Goal: Transaction & Acquisition: Purchase product/service

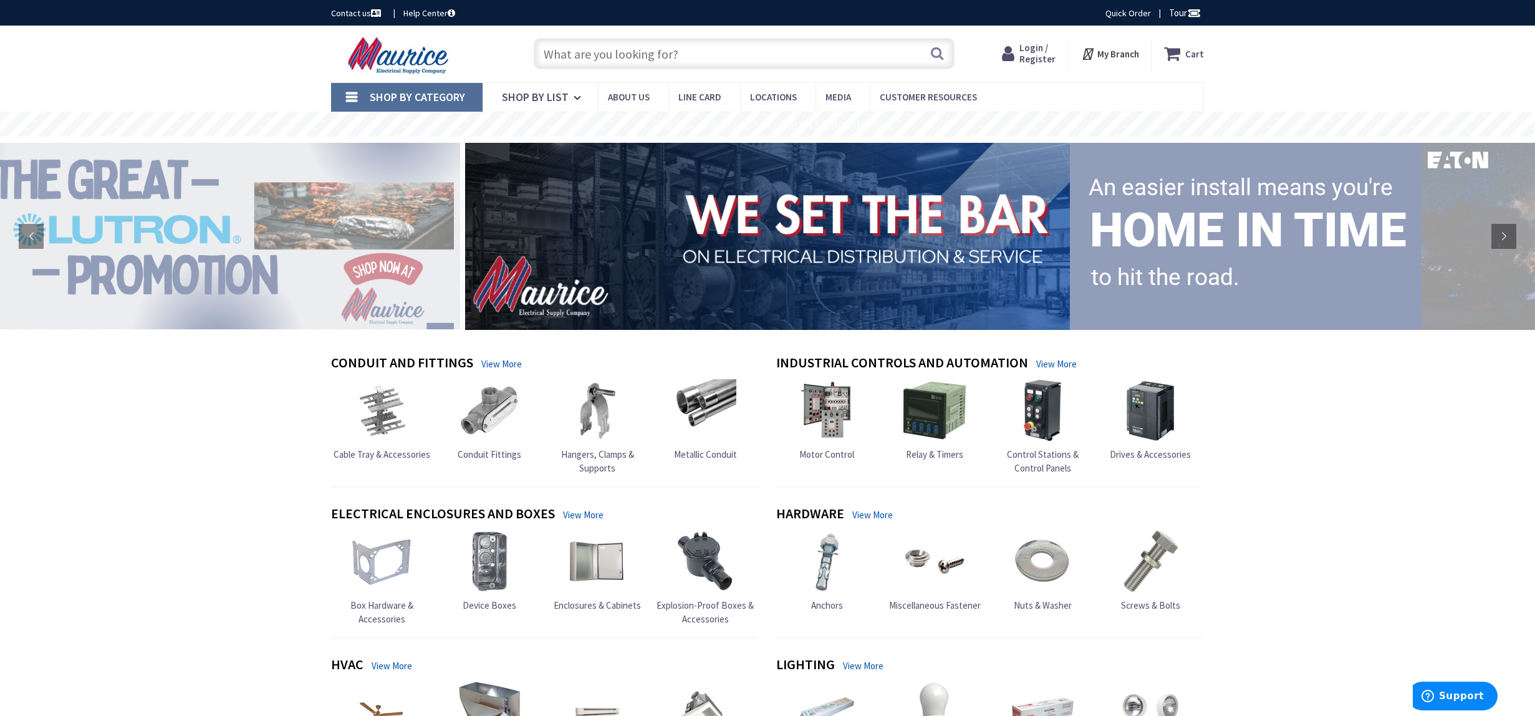
click at [1028, 57] on span "Login / Register" at bounding box center [1037, 53] width 36 height 23
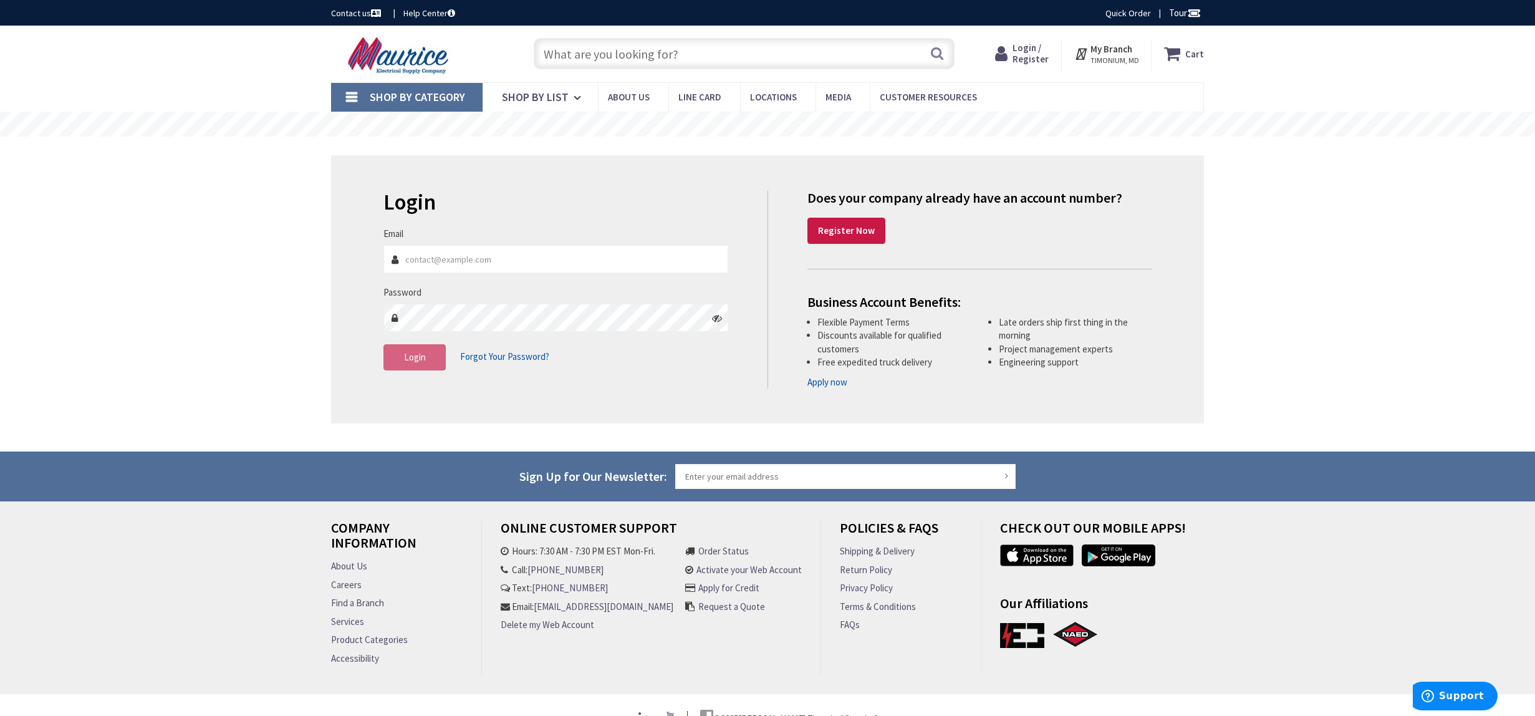
click at [527, 262] on input "Email" at bounding box center [555, 259] width 345 height 28
type input "[EMAIL_ADDRESS][DOMAIN_NAME]"
click at [443, 357] on button "Login" at bounding box center [414, 357] width 62 height 26
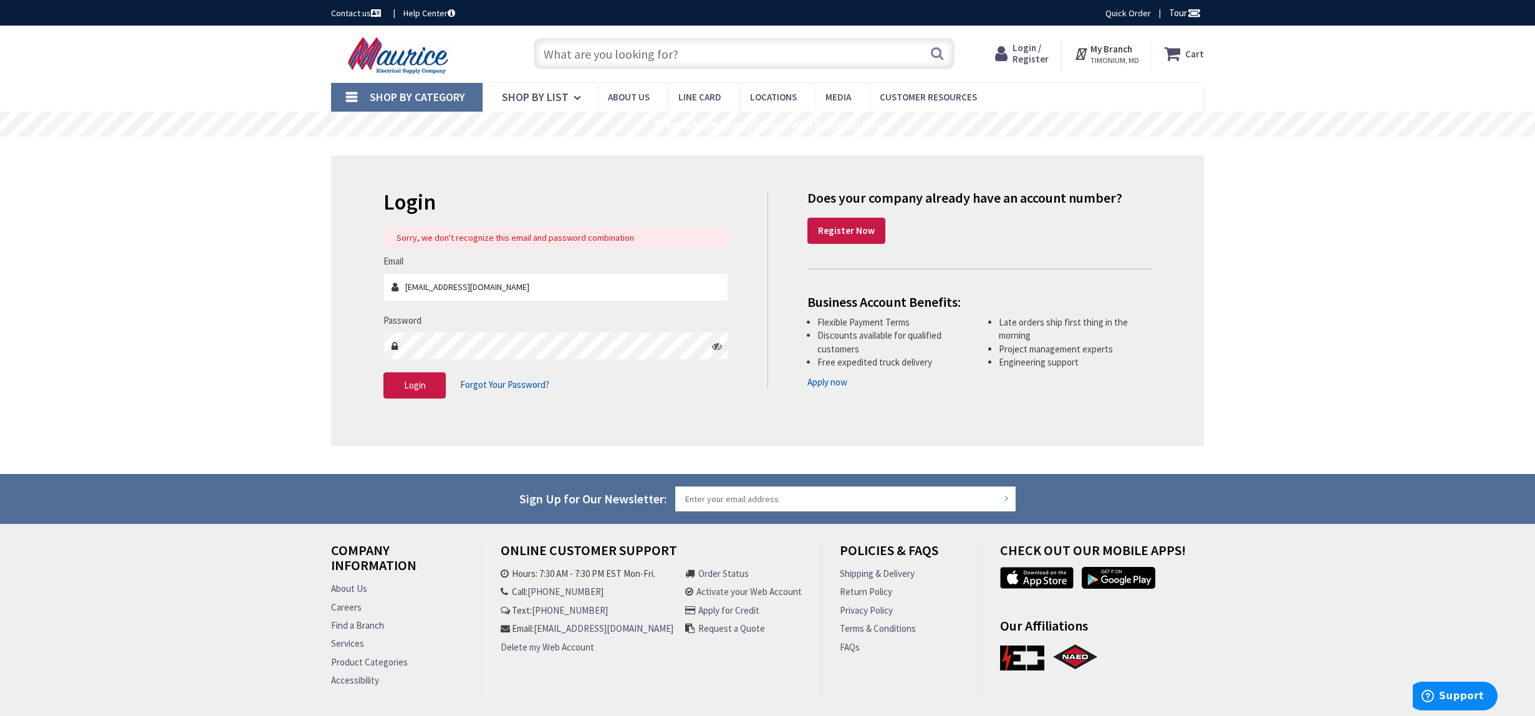
click at [715, 347] on icon at bounding box center [717, 346] width 10 height 10
click at [428, 387] on button "Login" at bounding box center [414, 385] width 62 height 26
click at [424, 377] on button "Login" at bounding box center [414, 385] width 62 height 26
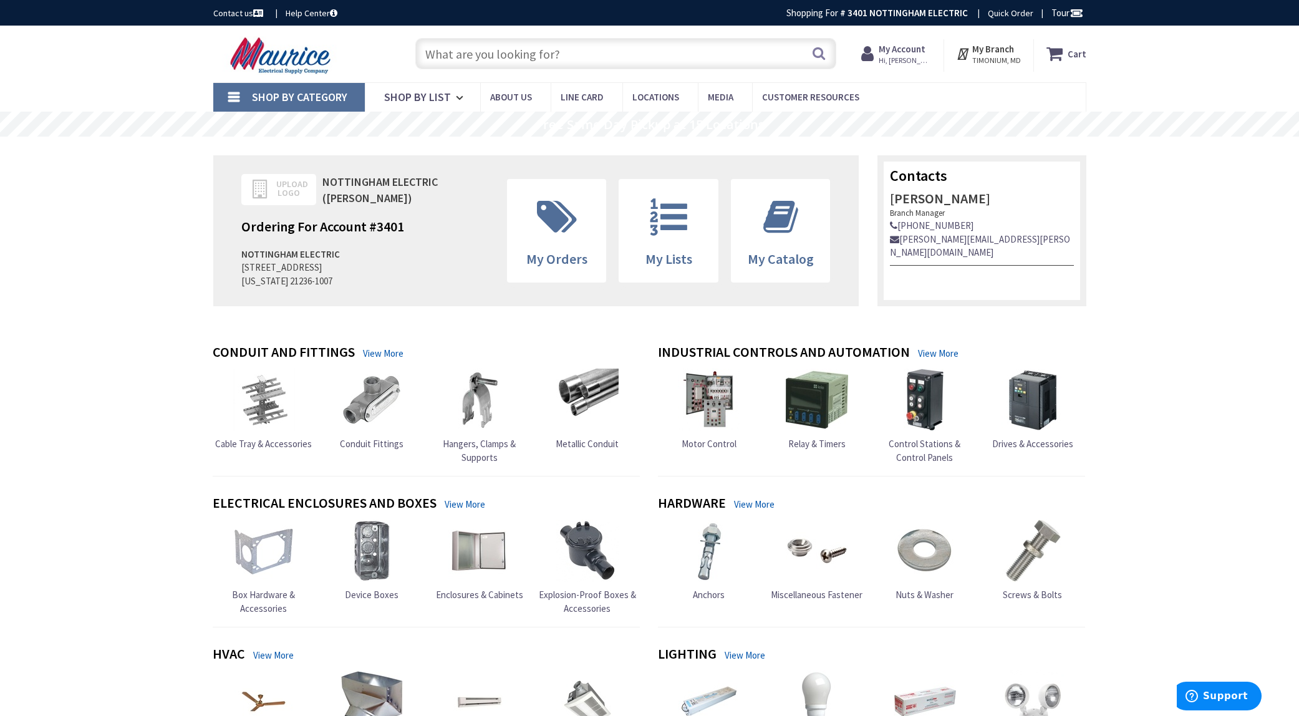
click at [625, 53] on input "text" at bounding box center [625, 53] width 421 height 31
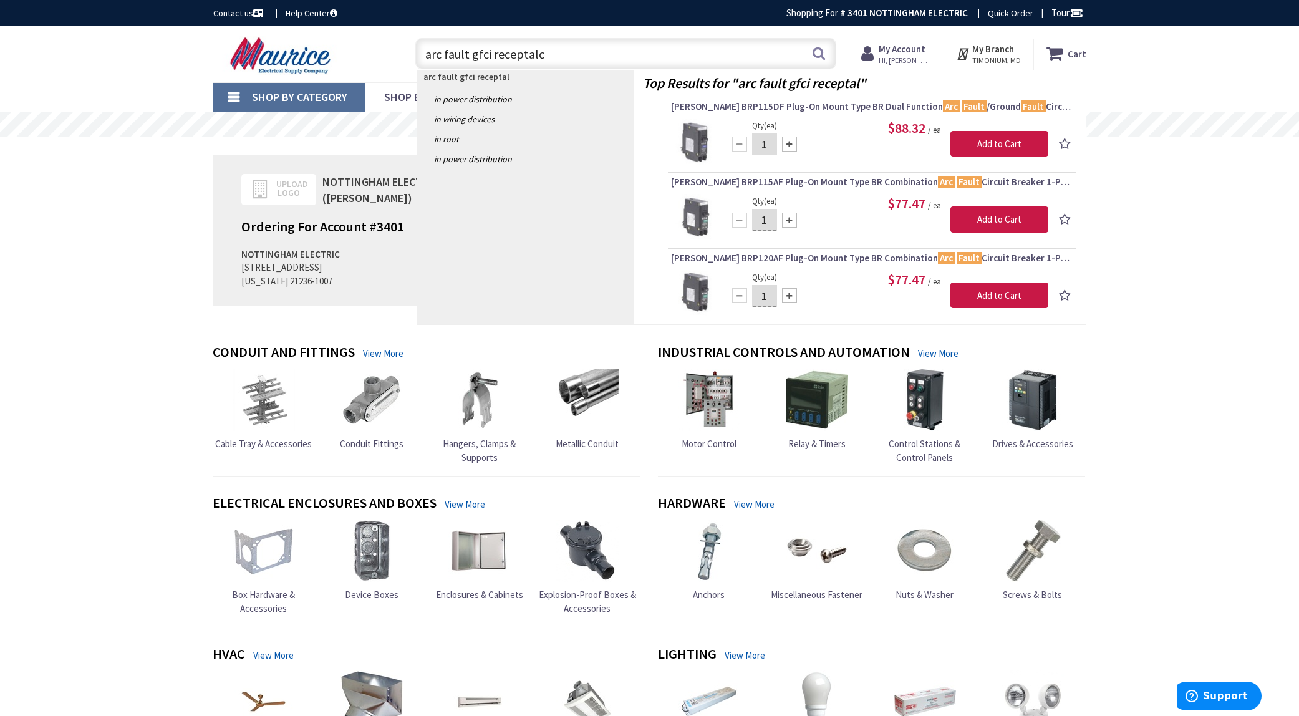
type input "arc fault gfci receptalce"
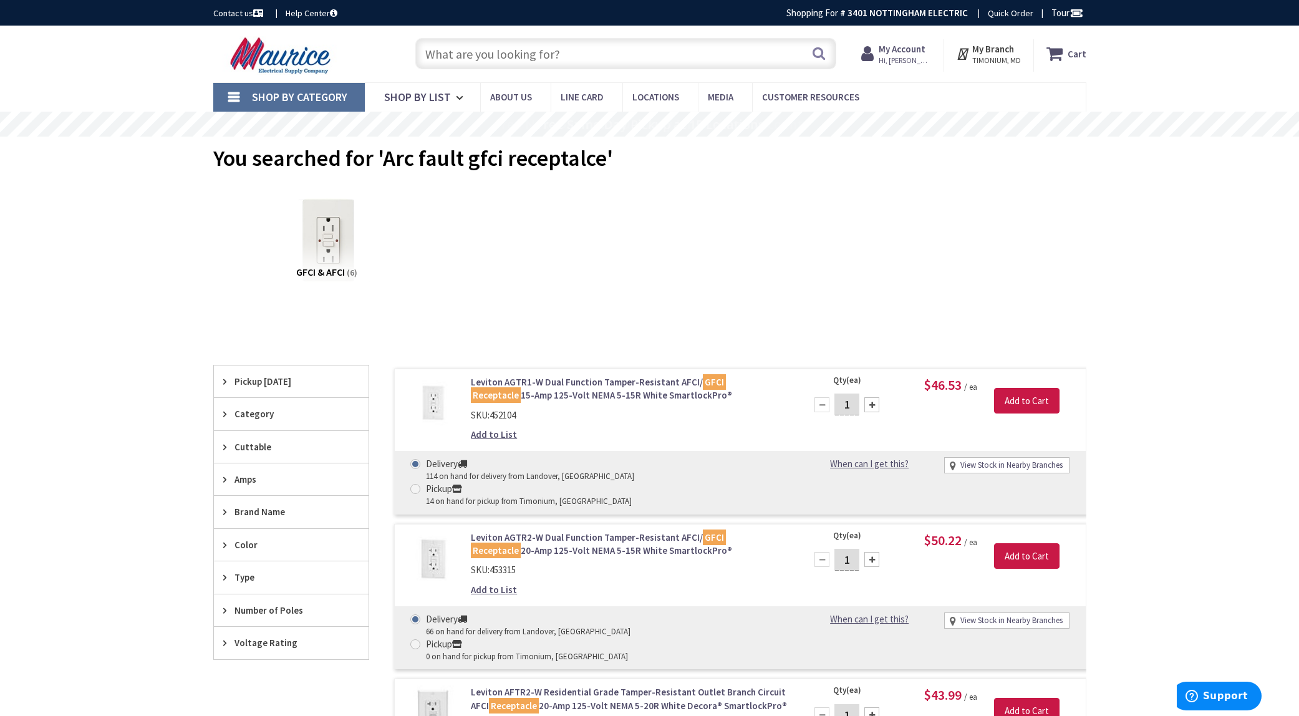
click at [283, 54] on img at bounding box center [282, 55] width 138 height 39
